Goal: Task Accomplishment & Management: Use online tool/utility

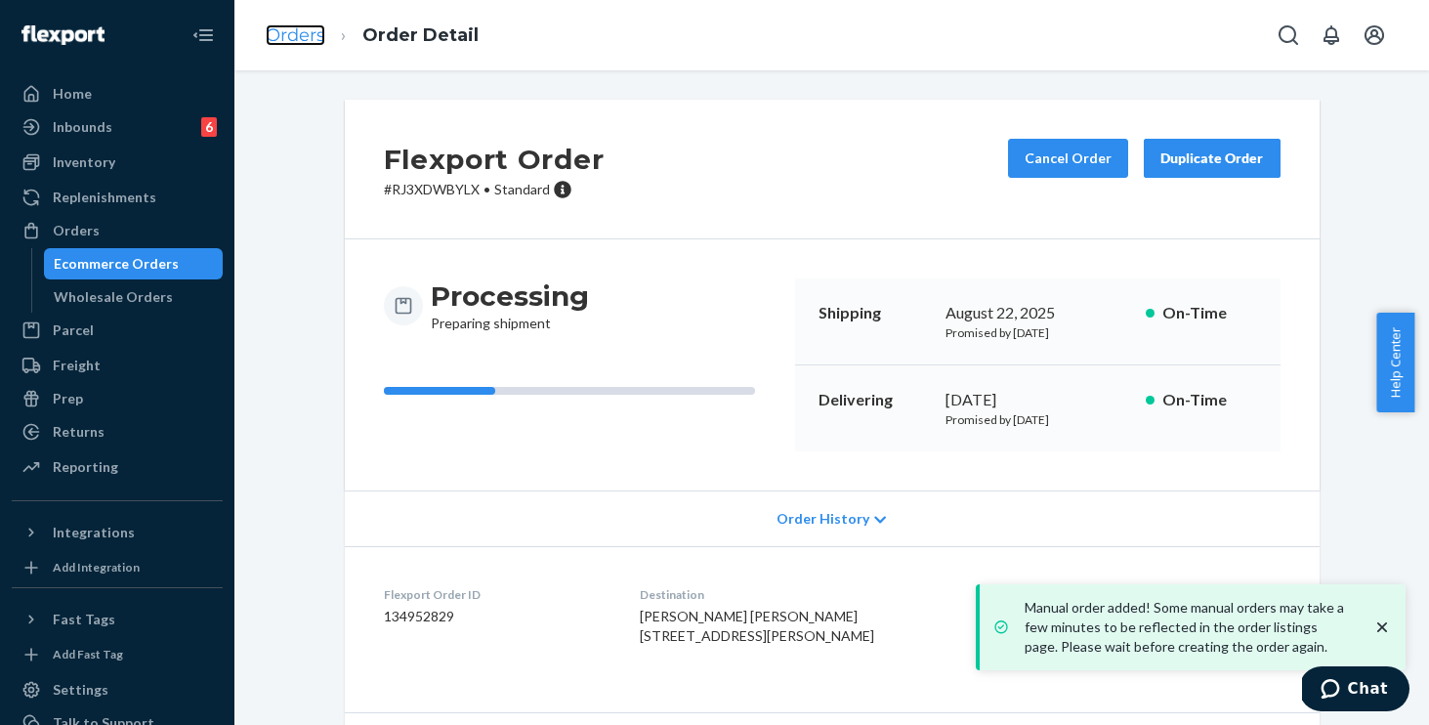
click at [297, 38] on link "Orders" at bounding box center [296, 34] width 60 height 21
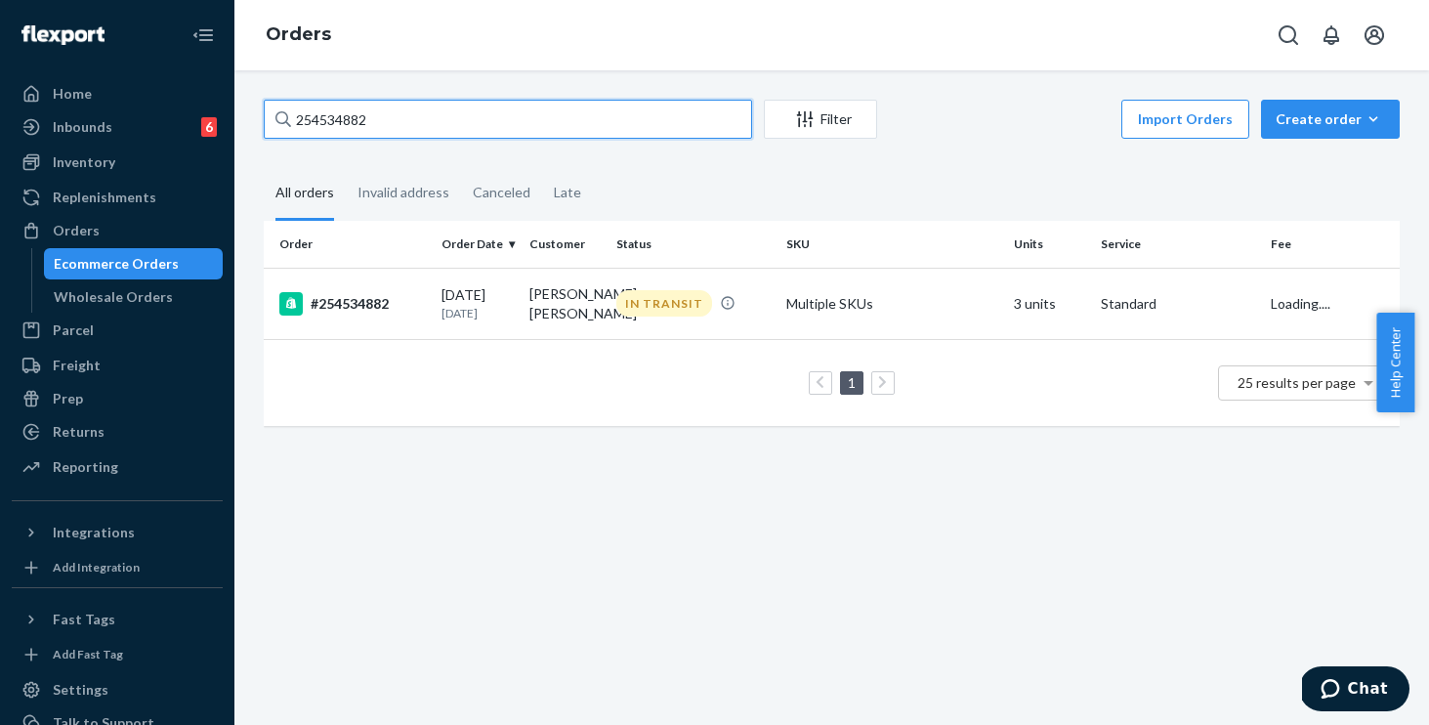
click at [419, 112] on input "254534882" at bounding box center [508, 119] width 488 height 39
drag, startPoint x: 419, startPoint y: 112, endPoint x: 293, endPoint y: 103, distance: 126.4
click at [296, 105] on input "254534882" at bounding box center [508, 119] width 488 height 39
paste input "3377855"
type input "253377855"
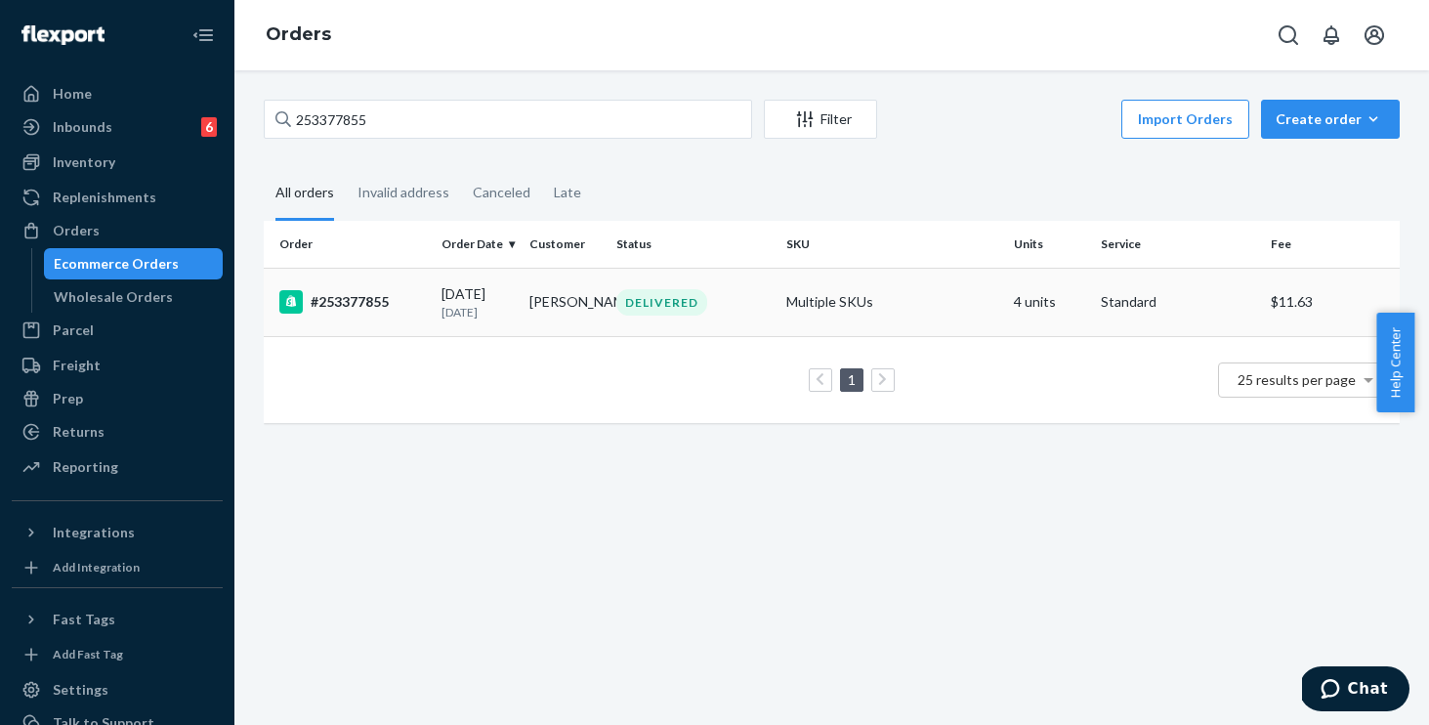
click at [983, 307] on td "Multiple SKUs" at bounding box center [893, 302] width 228 height 68
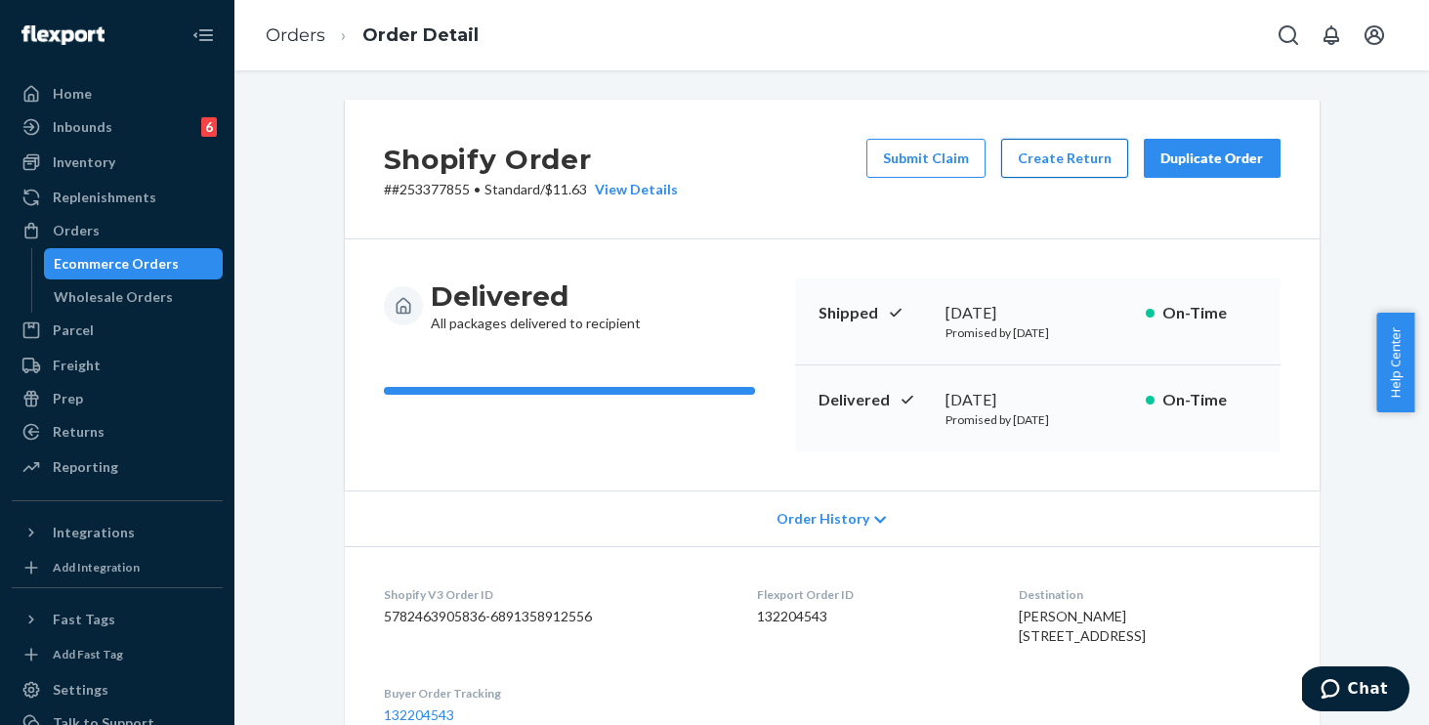
click at [1049, 160] on button "Create Return" at bounding box center [1064, 158] width 127 height 39
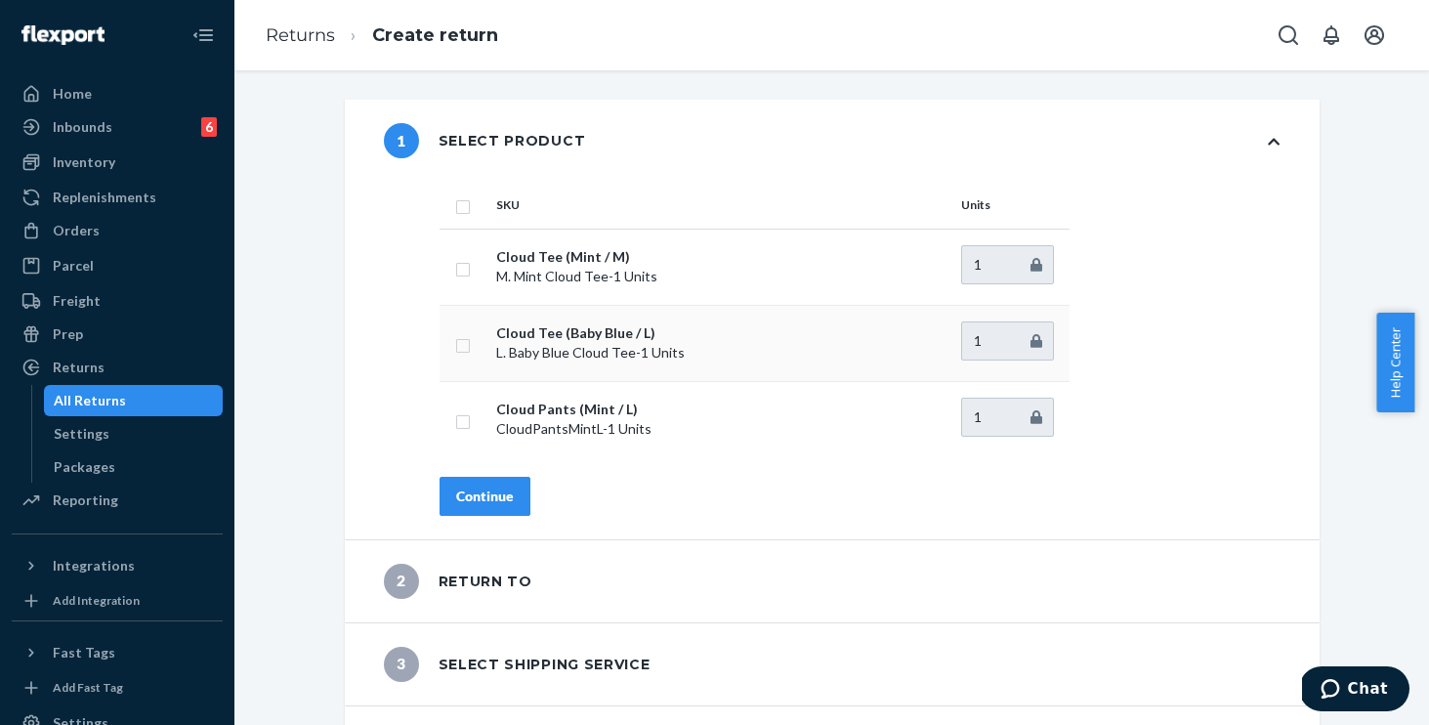
click at [463, 339] on td at bounding box center [464, 343] width 49 height 76
click at [457, 347] on input "checkbox" at bounding box center [463, 343] width 16 height 21
checkbox input "true"
click at [489, 488] on div "Continue" at bounding box center [485, 497] width 58 height 20
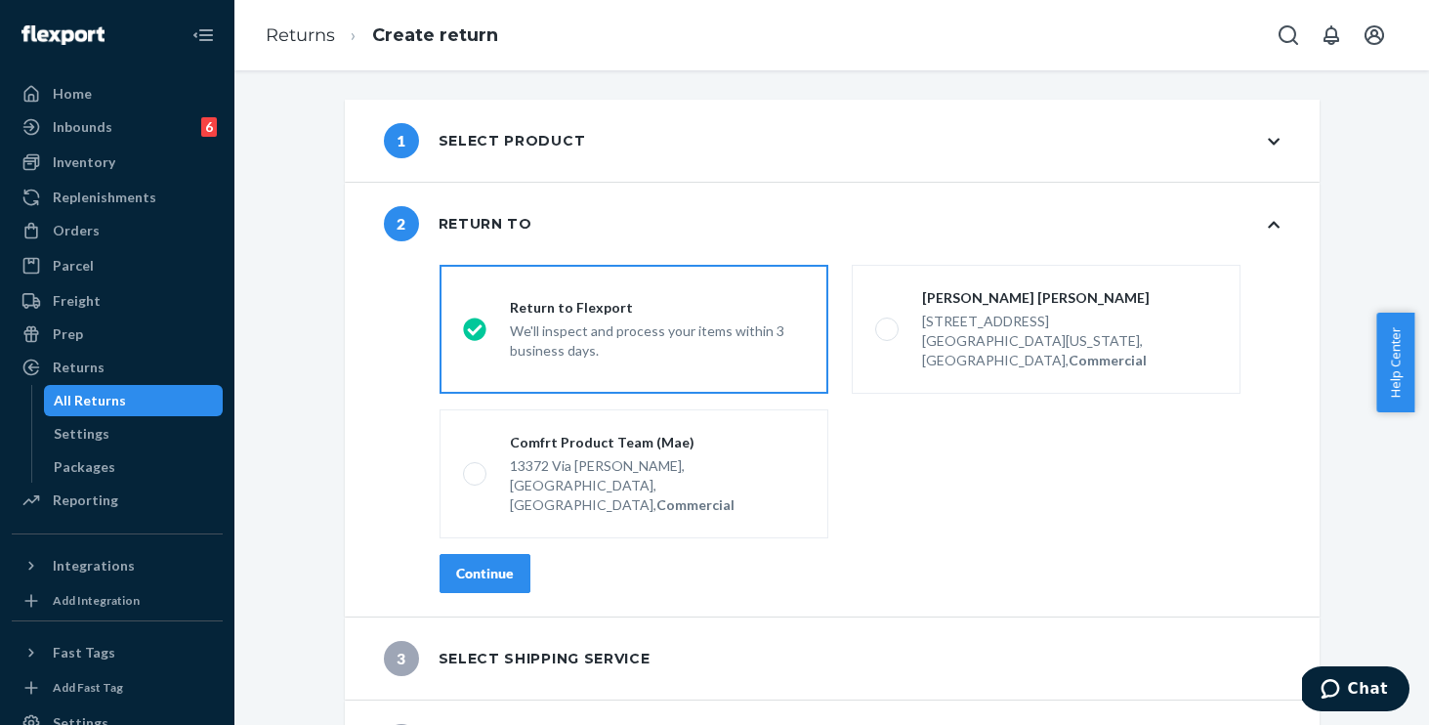
click at [492, 554] on button "Continue" at bounding box center [485, 573] width 91 height 39
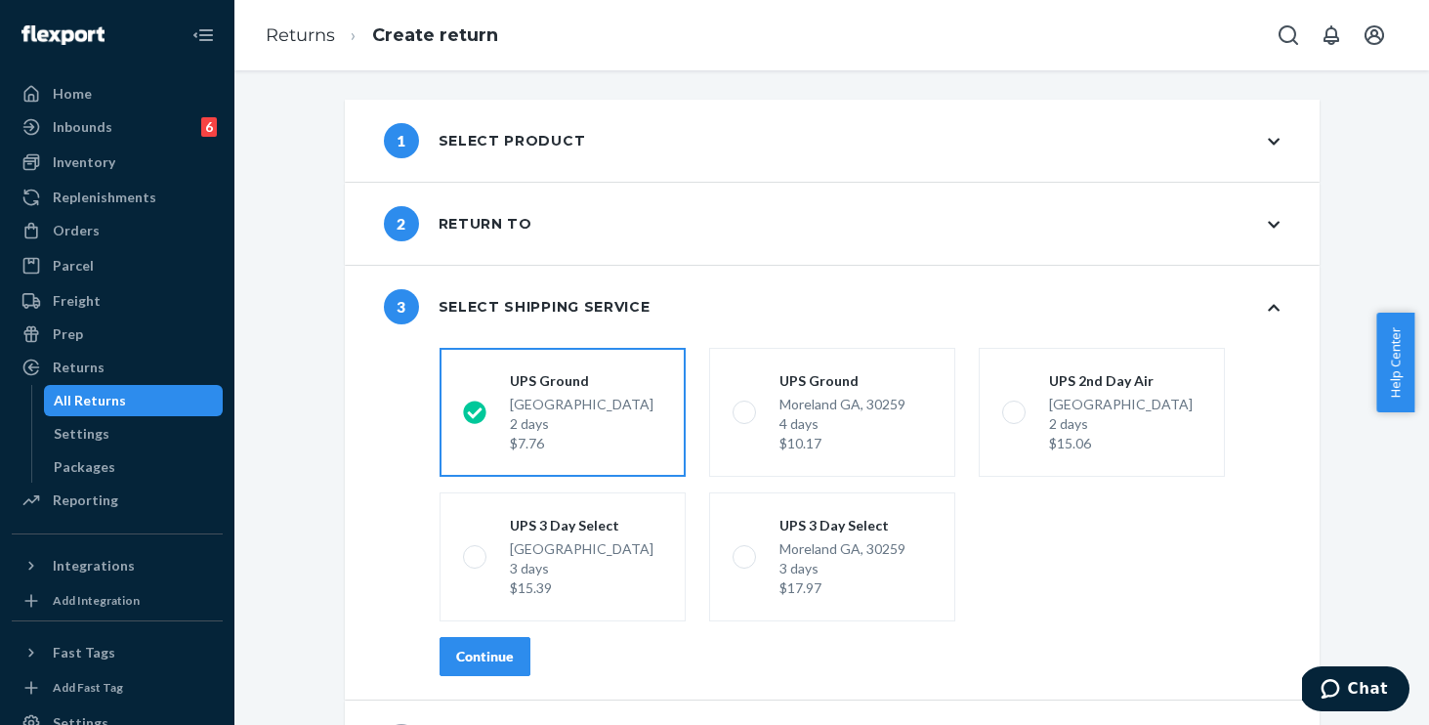
click at [494, 645] on button "Continue" at bounding box center [485, 656] width 91 height 39
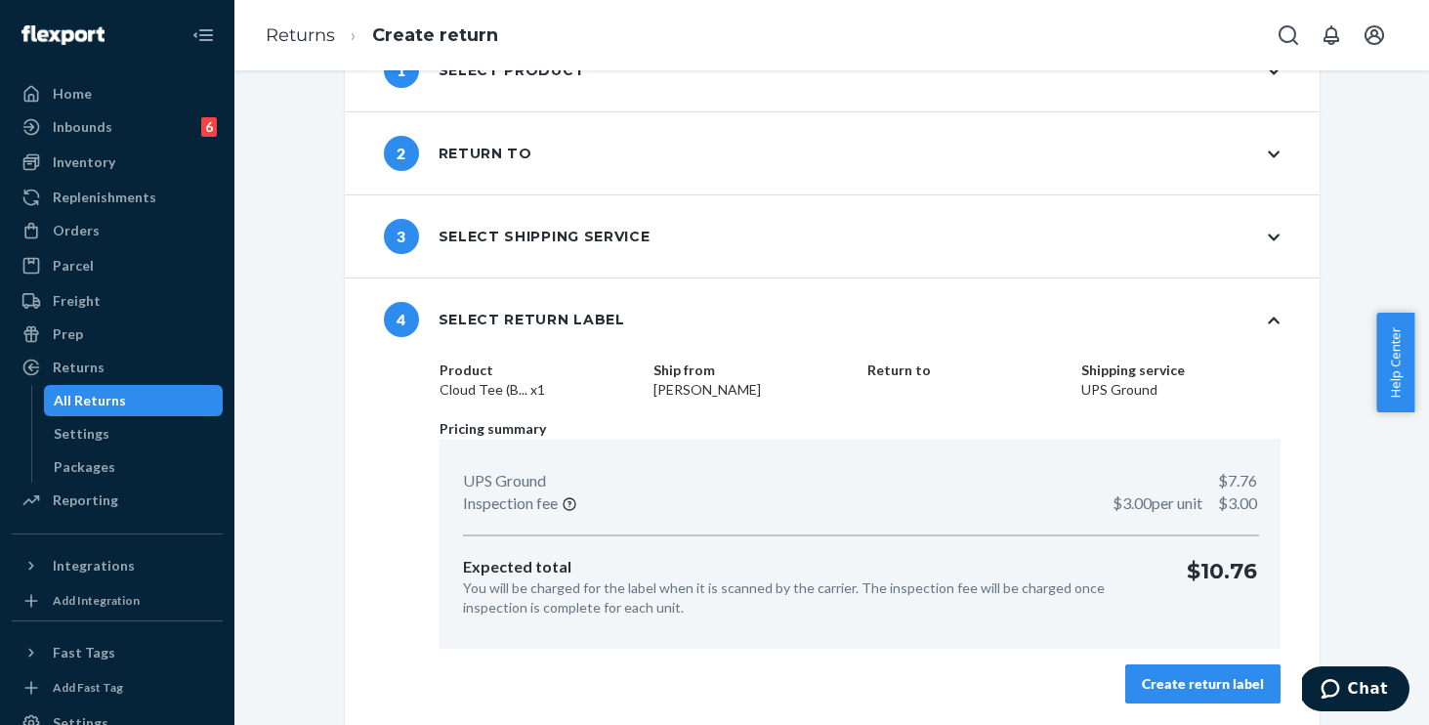
scroll to position [71, 0]
click at [1188, 671] on button "Create return label" at bounding box center [1202, 682] width 155 height 39
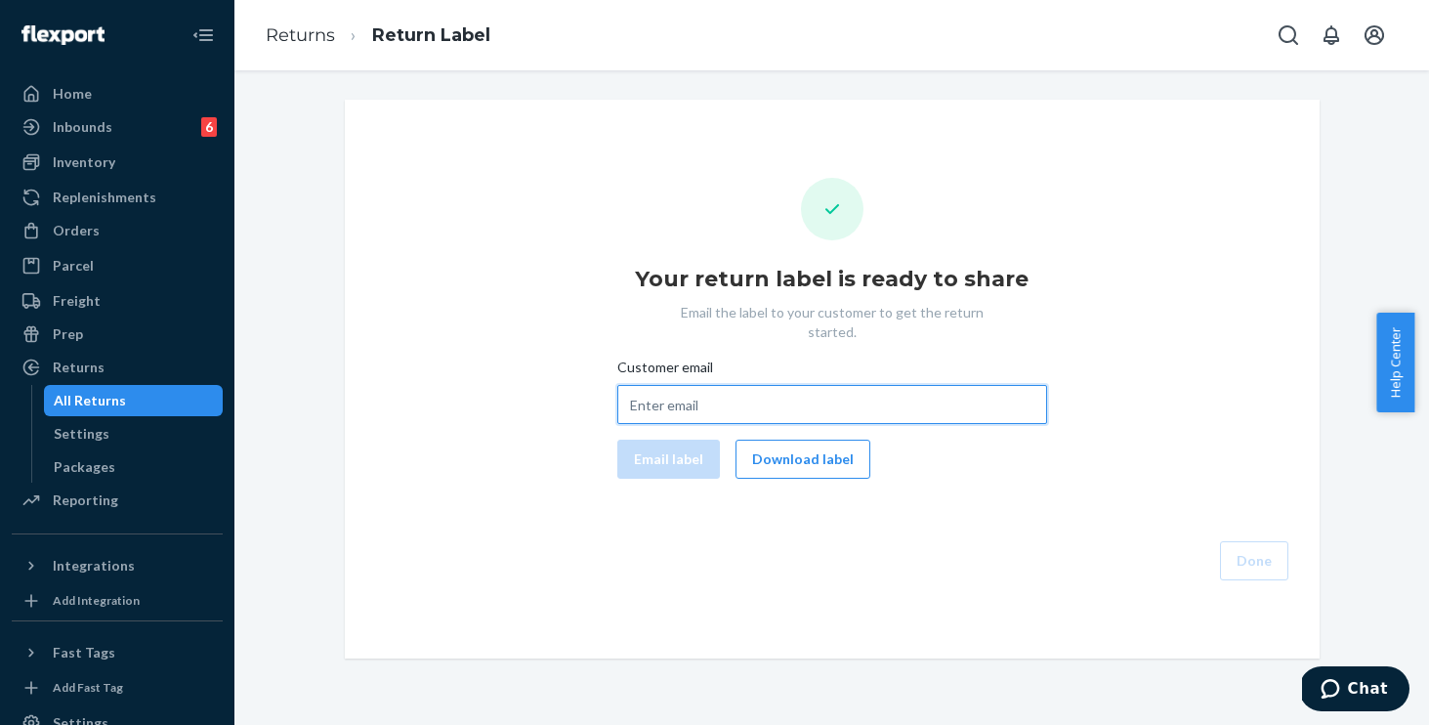
click at [694, 387] on input "Customer email" at bounding box center [832, 404] width 430 height 39
paste input "[EMAIL_ADDRESS][DOMAIN_NAME]"
type input "[EMAIL_ADDRESS][DOMAIN_NAME]"
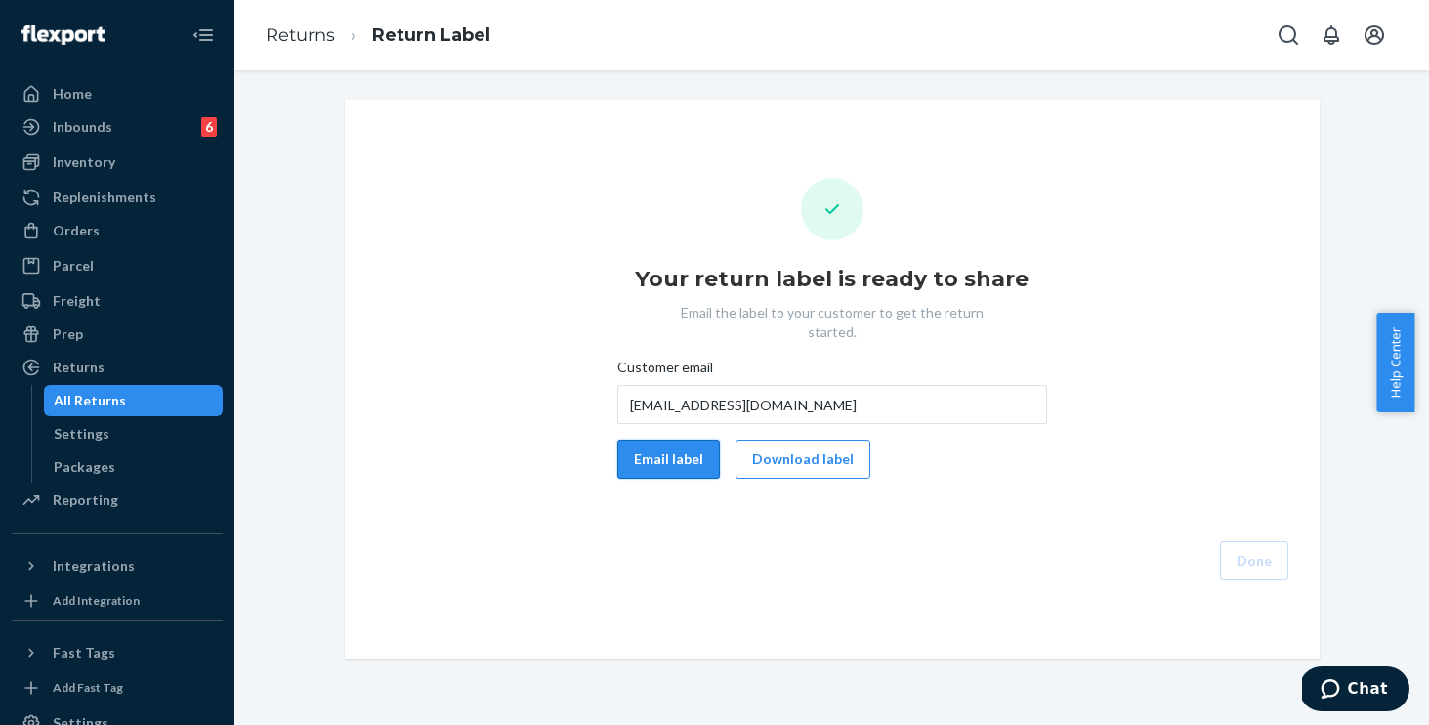
click at [655, 440] on button "Email label" at bounding box center [668, 459] width 103 height 39
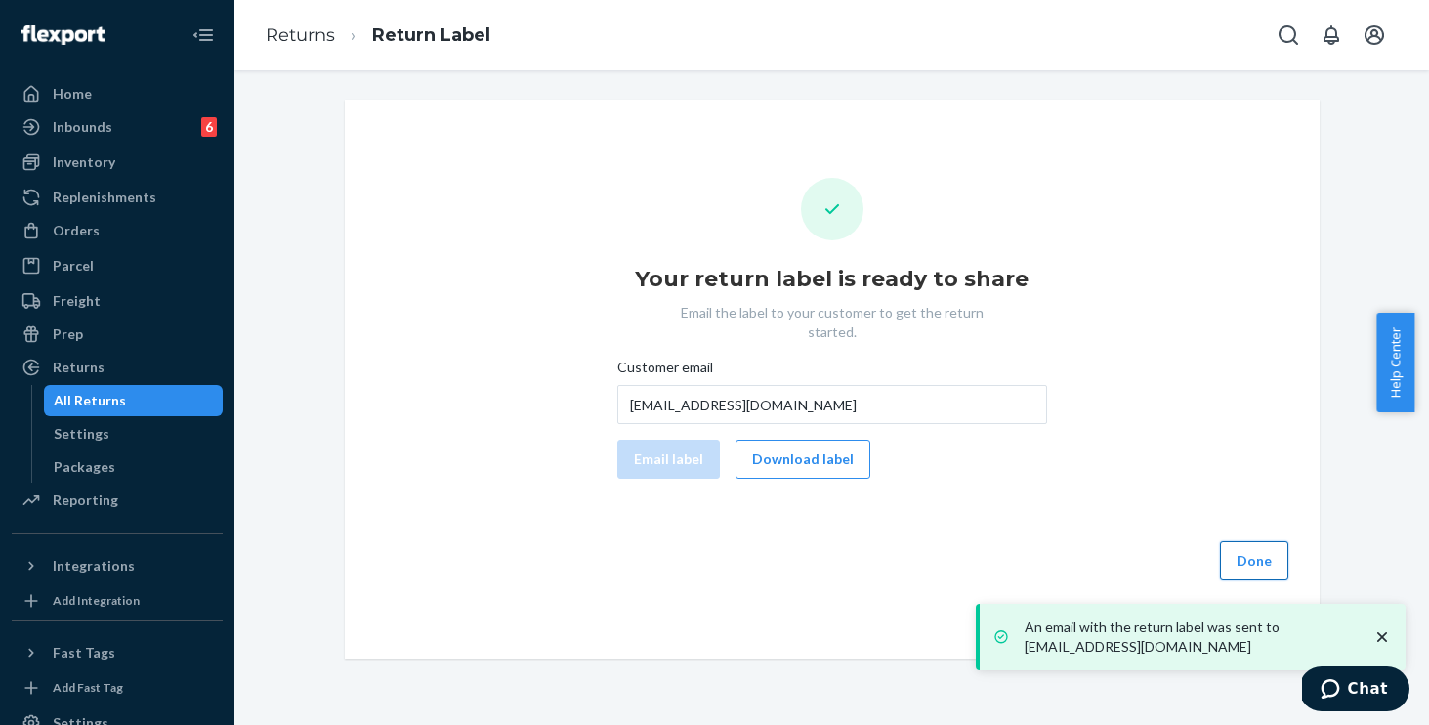
click at [1245, 543] on button "Done" at bounding box center [1254, 560] width 68 height 39
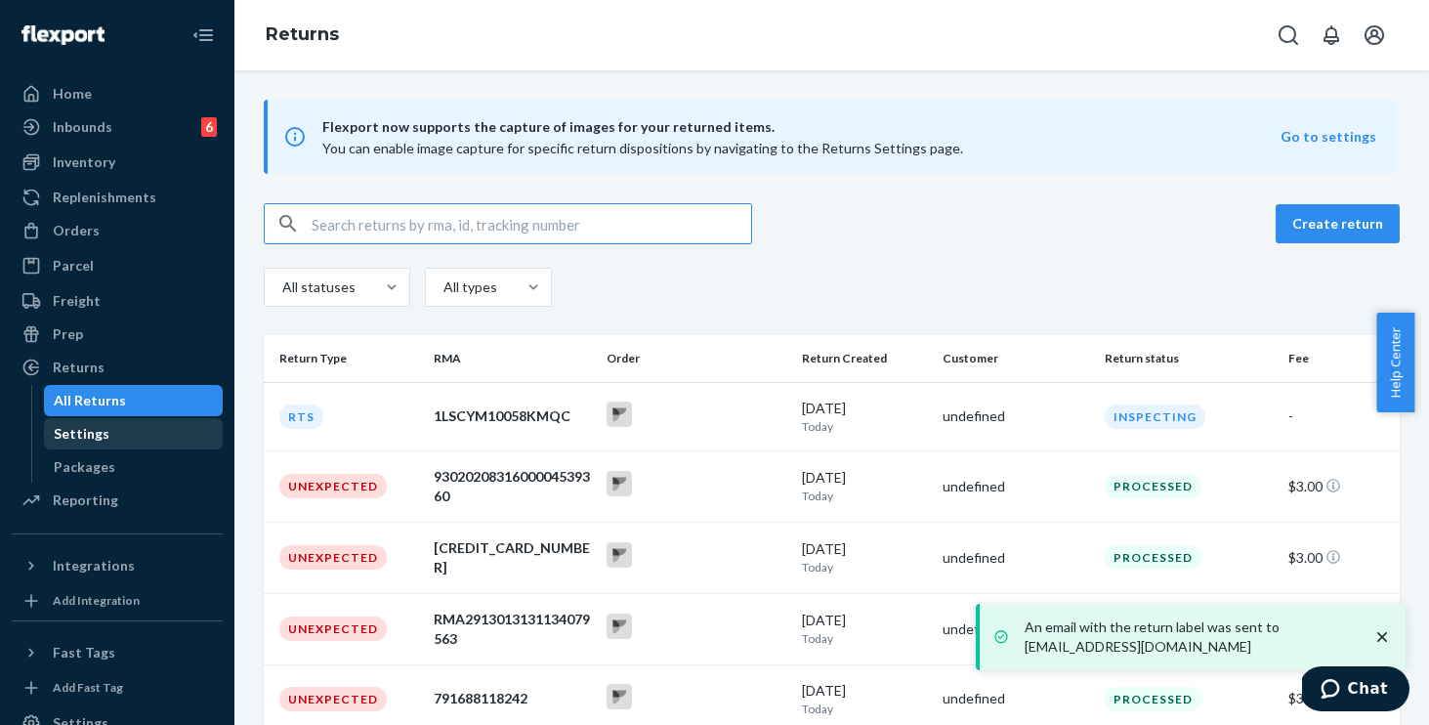
click at [78, 442] on div "Settings" at bounding box center [82, 434] width 56 height 20
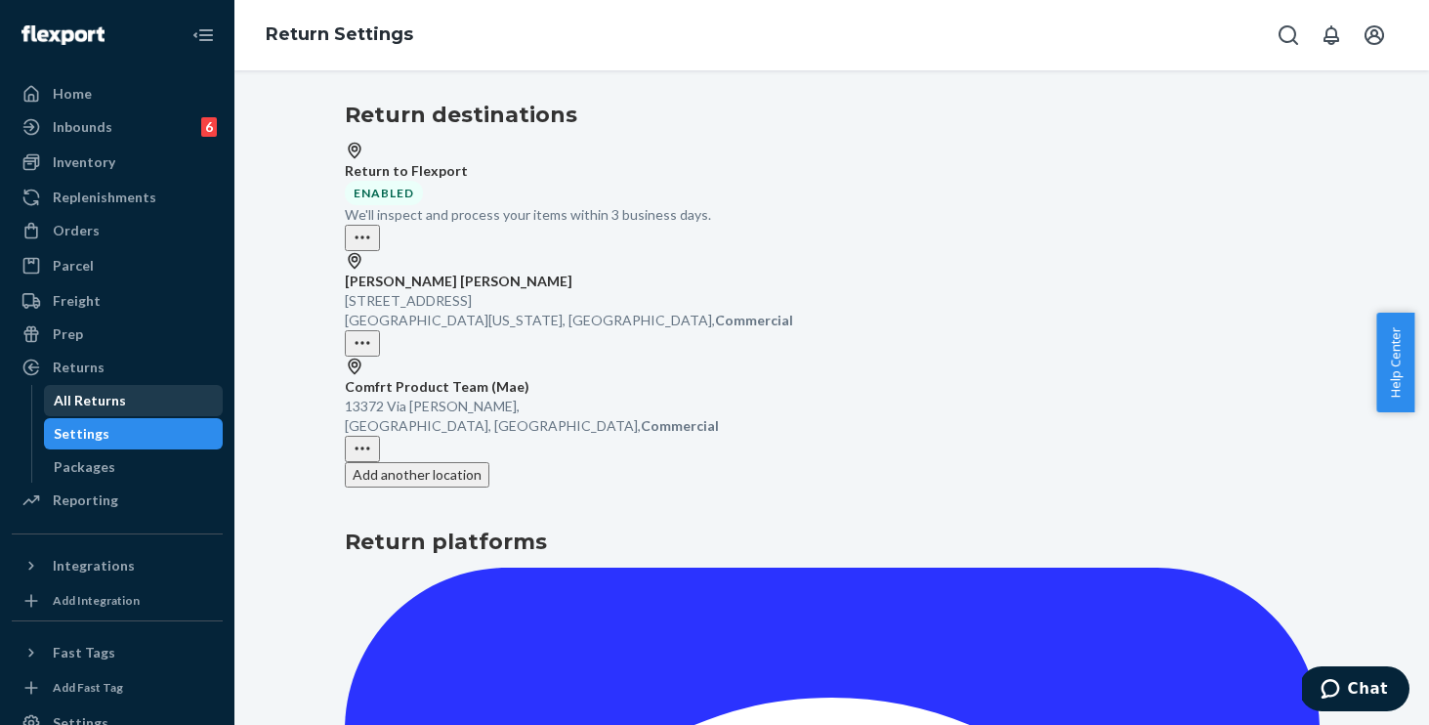
click at [95, 407] on div "All Returns" at bounding box center [90, 401] width 72 height 20
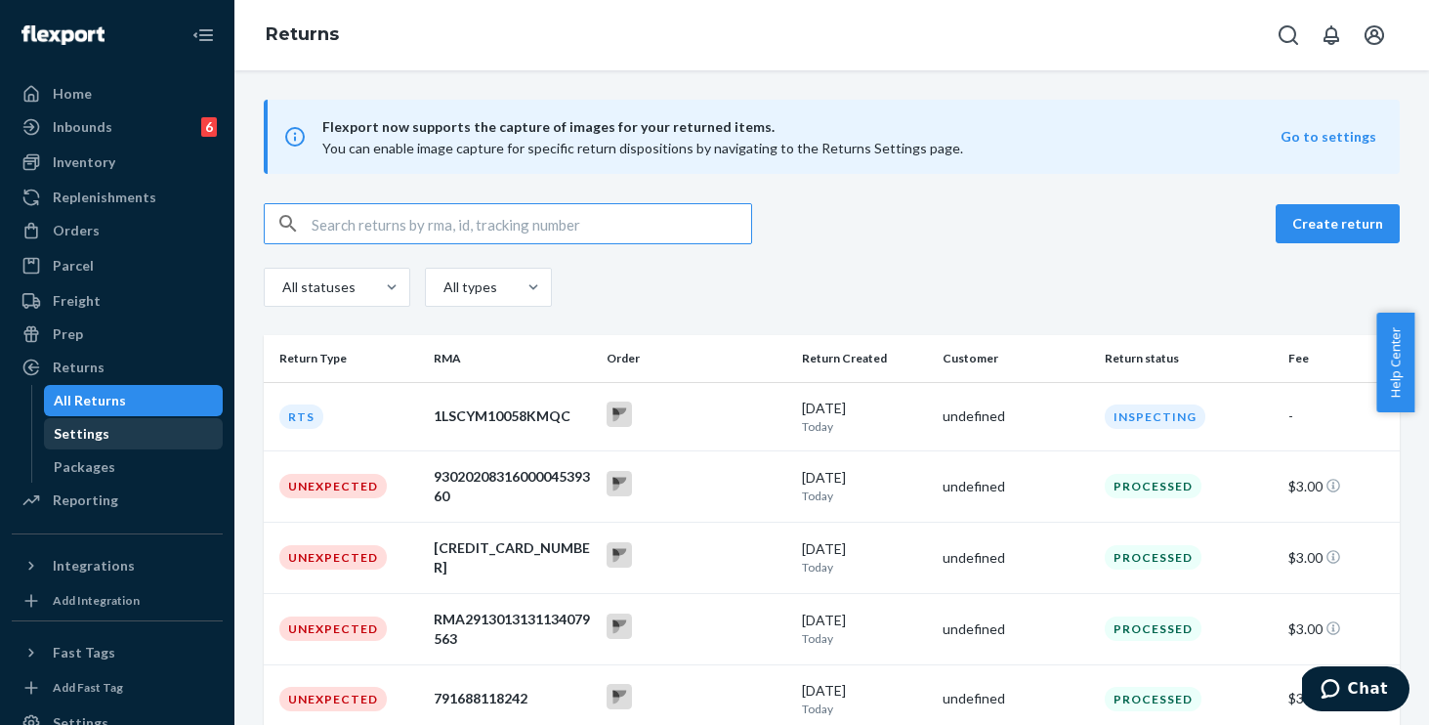
click at [93, 433] on div "Settings" at bounding box center [82, 434] width 56 height 20
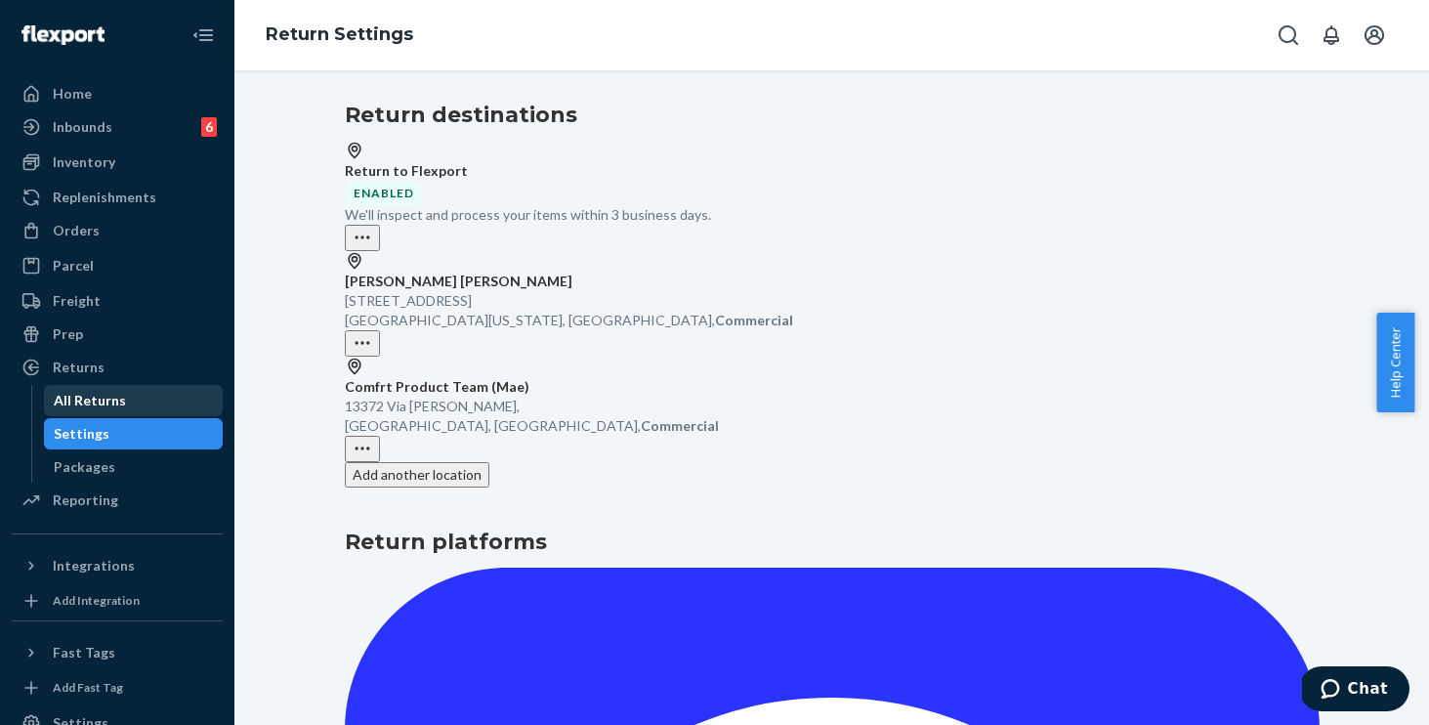
click at [102, 406] on div "All Returns" at bounding box center [90, 401] width 72 height 20
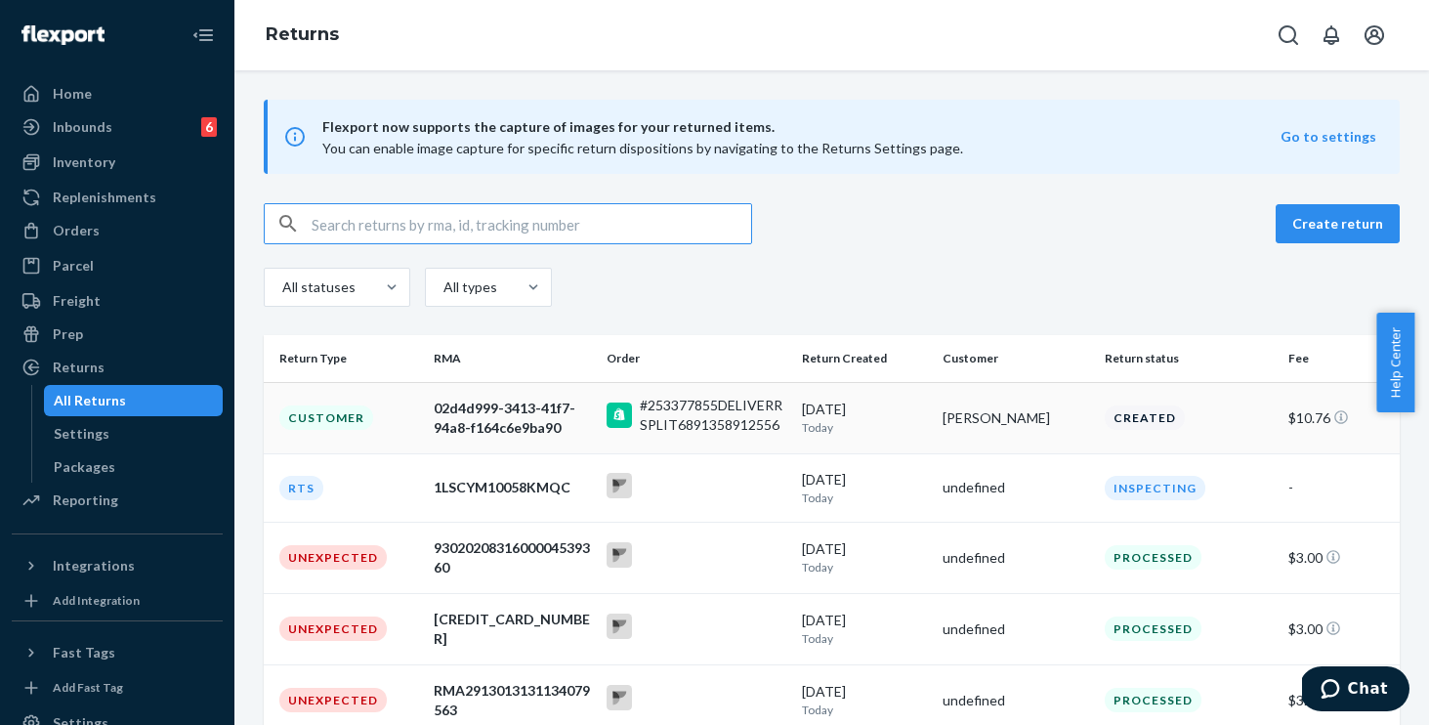
click at [701, 417] on div "#253377855DELIVERRSPLIT6891358912556" at bounding box center [713, 415] width 146 height 39
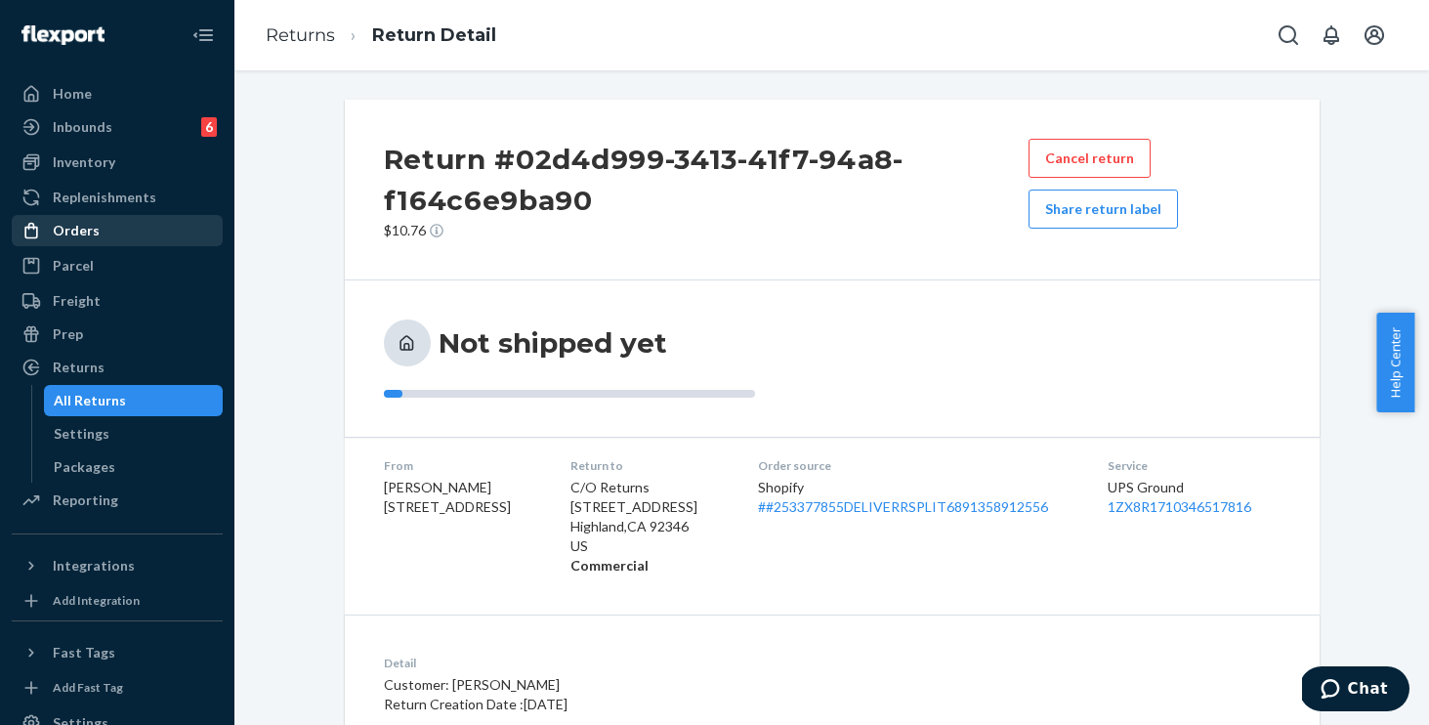
click at [75, 244] on link "Orders" at bounding box center [117, 230] width 211 height 31
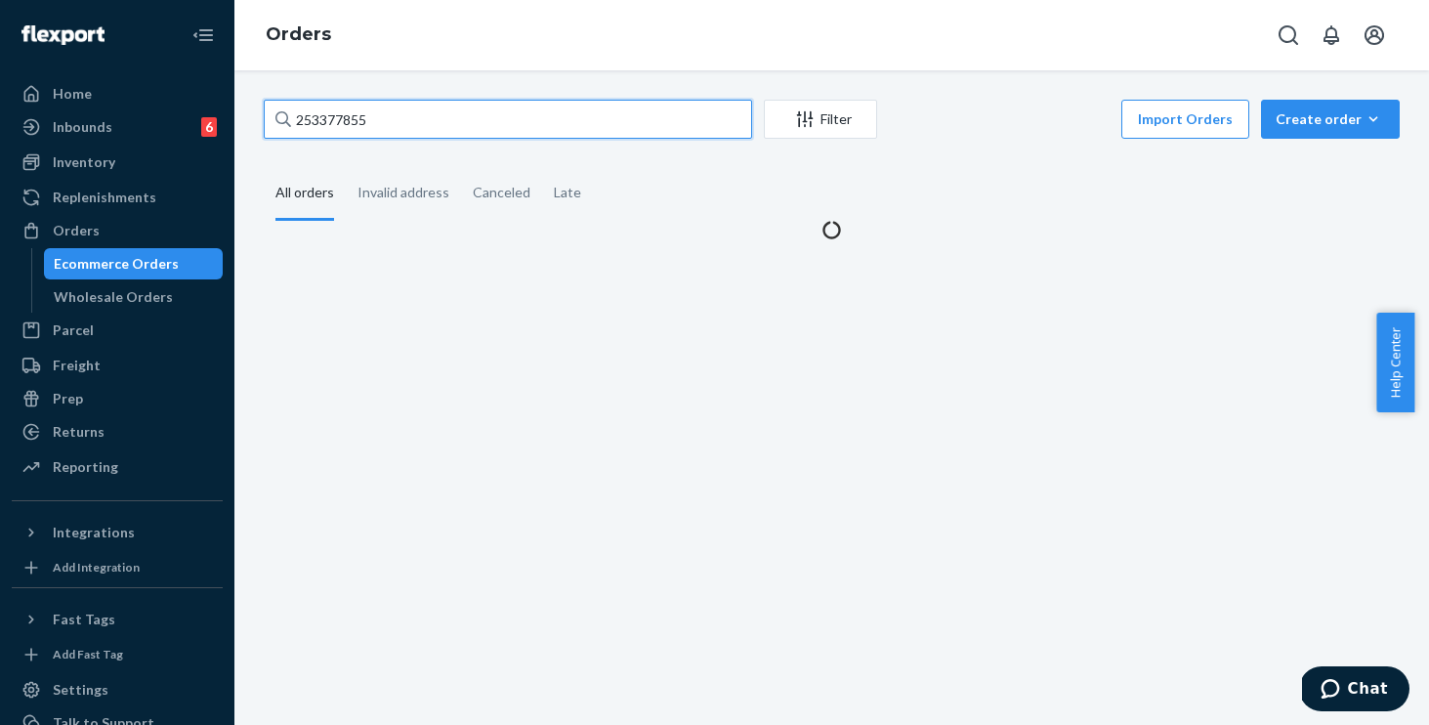
click at [440, 122] on input "253377855" at bounding box center [508, 119] width 488 height 39
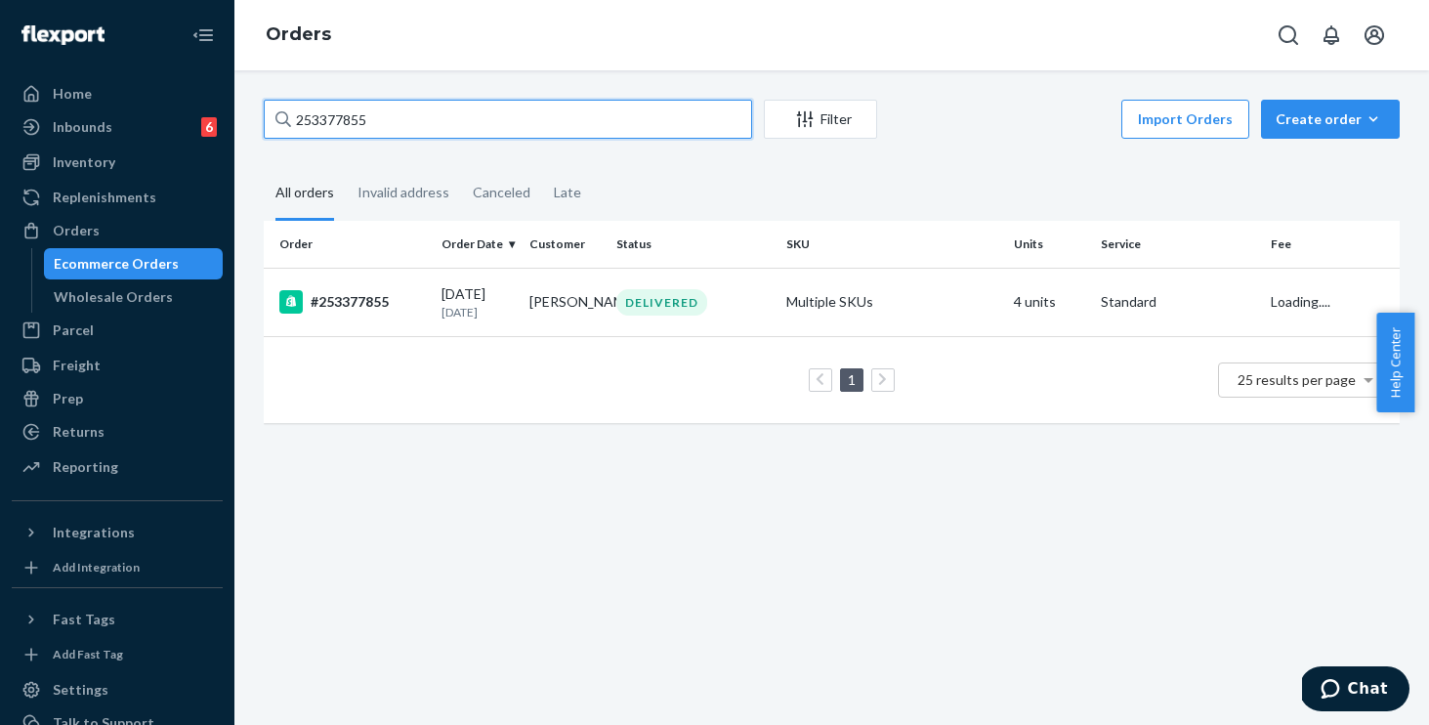
drag, startPoint x: 441, startPoint y: 121, endPoint x: 153, endPoint y: 77, distance: 290.6
click at [153, 77] on div "Home Inbounds 6 Shipping Plans Problems 6 Inventory Products Replenishments Ord…" at bounding box center [714, 362] width 1429 height 725
paste input "4601214"
type input "254601214"
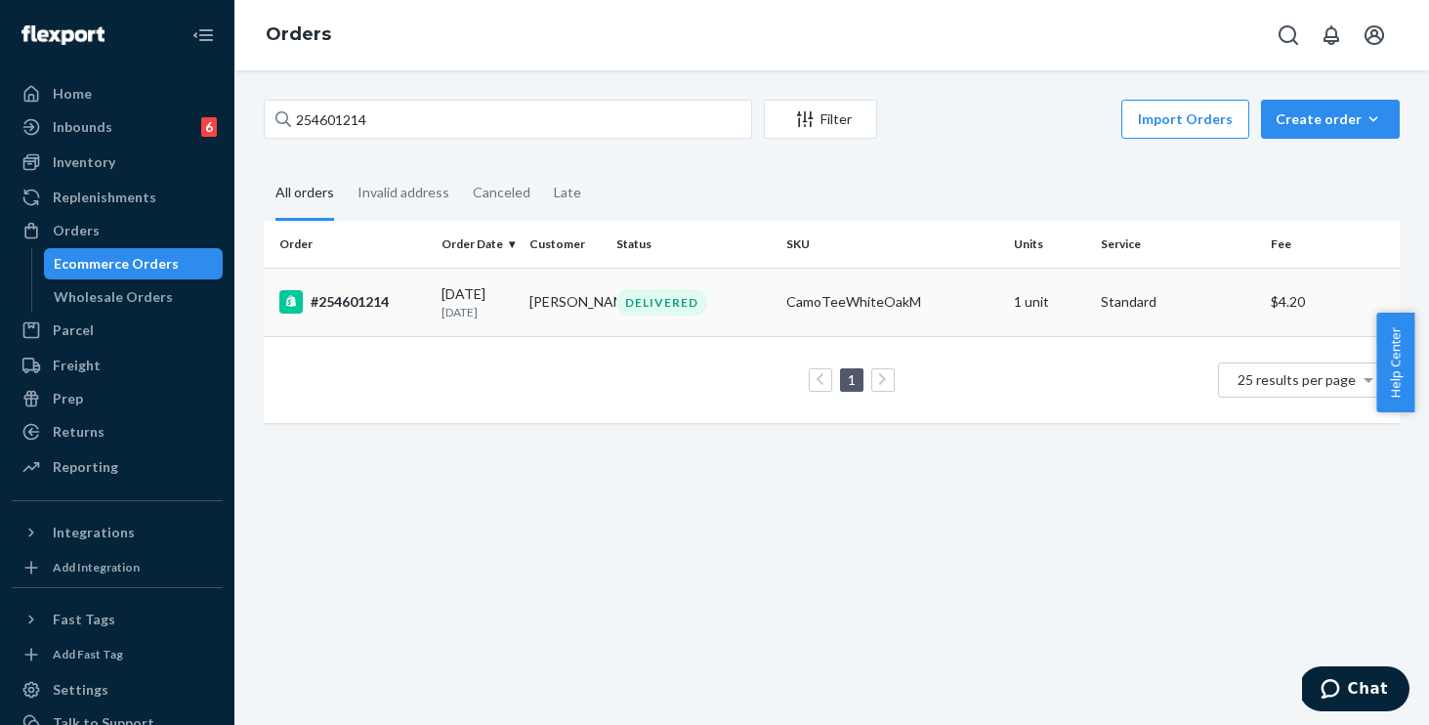
click at [932, 297] on div "CamoTeeWhiteOakM" at bounding box center [892, 302] width 212 height 20
